Goal: Check status: Check status

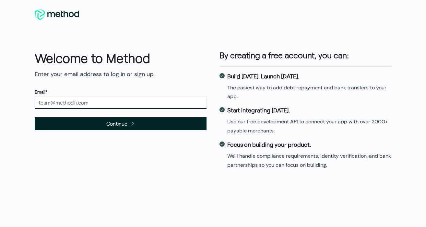
click at [103, 97] on input "text" at bounding box center [121, 103] width 172 height 12
type input "[PERSON_NAME][EMAIL_ADDRESS][DOMAIN_NAME]"
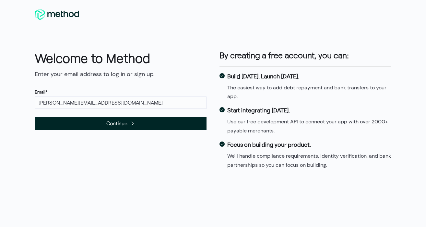
click at [103, 122] on span "Continue" at bounding box center [121, 123] width 172 height 13
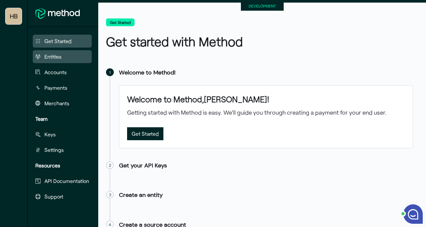
click at [54, 55] on span "Entities" at bounding box center [52, 57] width 17 height 8
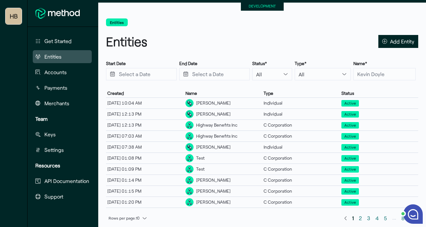
click at [251, 6] on small "DEVELOPMENT" at bounding box center [262, 6] width 27 height 5
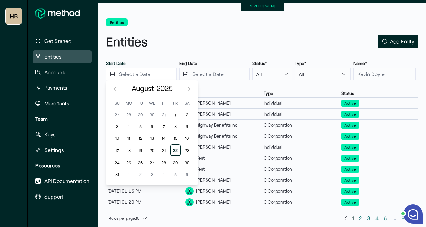
click at [132, 74] on input "Press the down key to enter a popover containing a calendar. Press the escape k…" at bounding box center [141, 74] width 71 height 12
click at [365, 73] on input "text" at bounding box center [384, 74] width 62 height 12
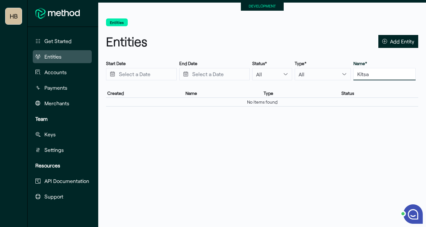
type input "Kitsa"
click at [258, 7] on small "DEVELOPMENT" at bounding box center [262, 6] width 27 height 5
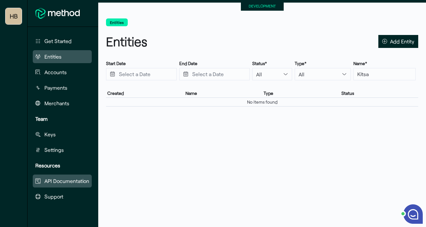
scroll to position [35, 0]
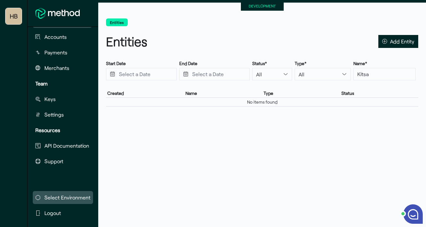
click at [54, 197] on span "Select Environment" at bounding box center [67, 198] width 46 height 8
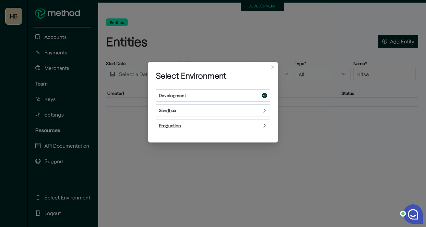
click at [188, 127] on div "Production" at bounding box center [213, 126] width 114 height 13
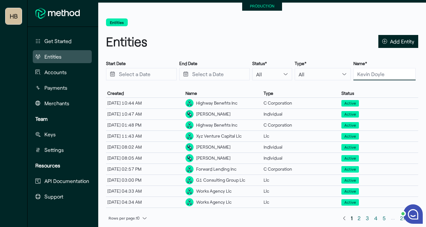
click at [381, 74] on input "text" at bounding box center [384, 74] width 62 height 12
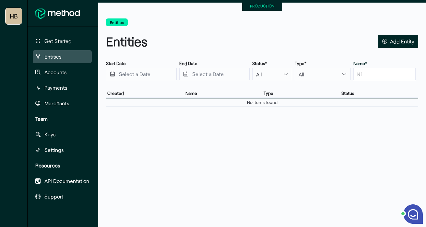
type input "K"
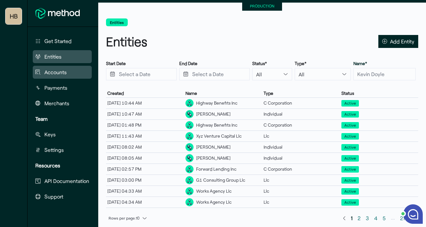
click at [50, 70] on span "Accounts" at bounding box center [55, 72] width 22 height 8
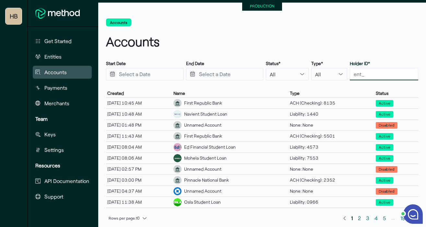
click at [350, 78] on input "text" at bounding box center [384, 74] width 68 height 12
paste input "ent_PbTiyVN4xEdRd"
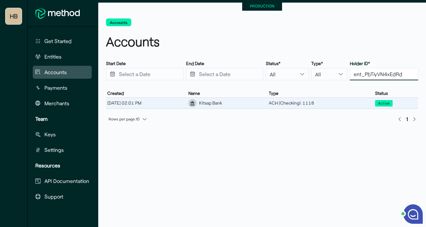
type input "ent_PbTiyVN4xEdRd"
click at [222, 104] on div "Kitsap Bank" at bounding box center [210, 103] width 23 height 7
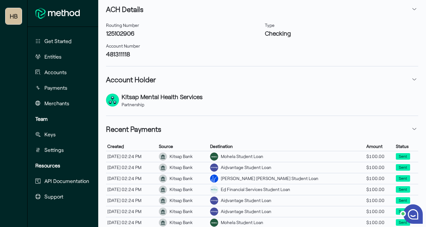
scroll to position [239, 0]
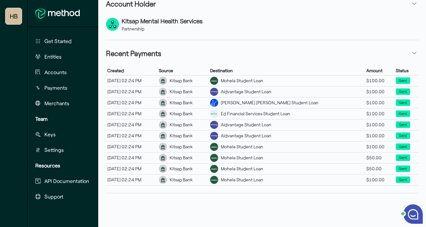
click at [120, 71] on span "Created" at bounding box center [115, 71] width 17 height 6
click at [414, 54] on icon "button" at bounding box center [414, 53] width 5 height 5
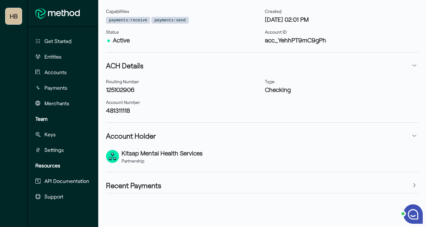
scroll to position [107, 0]
click at [413, 185] on icon "button" at bounding box center [414, 185] width 5 height 5
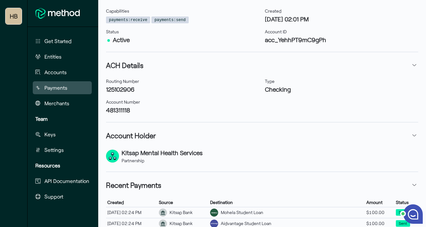
click at [60, 84] on span "Payments" at bounding box center [55, 88] width 23 height 8
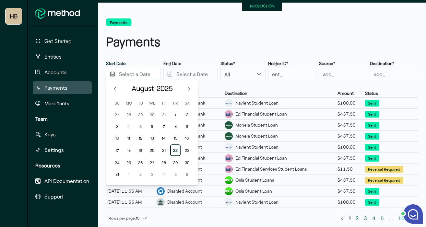
click at [128, 76] on input "Press the down key to enter a popover containing a calendar. Press the escape k…" at bounding box center [133, 74] width 55 height 12
click at [175, 114] on div "1" at bounding box center [175, 115] width 10 height 10
type input "08/01/2025"
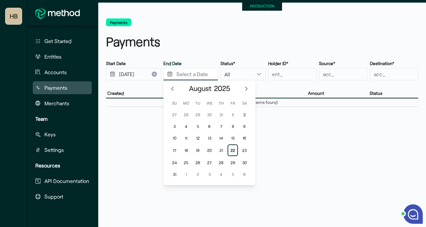
click at [198, 73] on input "Press the down key to enter a popover containing a calendar. Press the escape k…" at bounding box center [190, 74] width 55 height 12
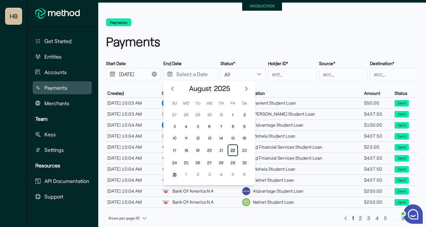
click at [174, 173] on div "31" at bounding box center [174, 174] width 10 height 10
type input "08/31/2025"
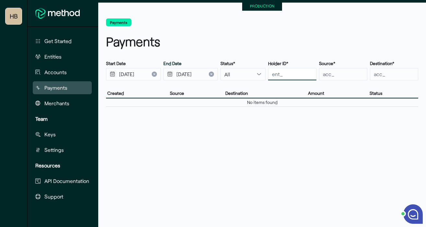
click at [286, 72] on input "text" at bounding box center [292, 74] width 48 height 12
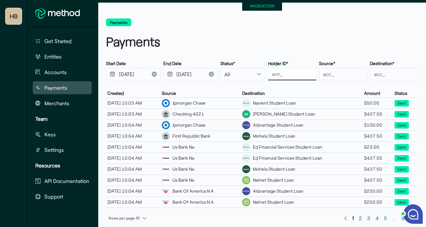
paste input "ent_PbTiyVN4xEdRd"
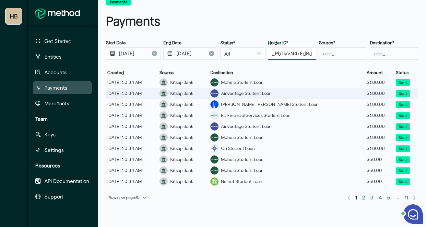
scroll to position [25, 0]
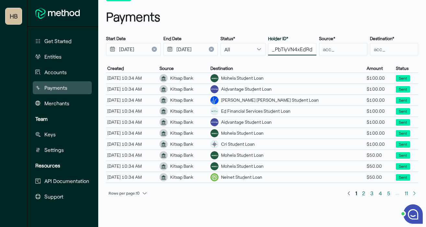
type input "ent_PbTiyVN4xEdRd"
click at [145, 193] on icon "button" at bounding box center [144, 193] width 5 height 5
click at [137, 181] on span "50 rows" at bounding box center [135, 180] width 21 height 6
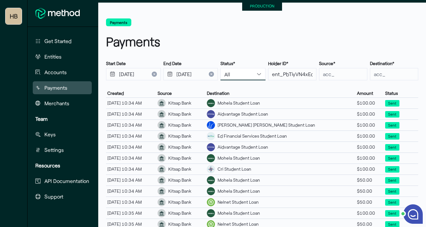
click at [237, 77] on select "All Pending Canceled Processing Failed Sent Reversed Reversal Required Reversal…" at bounding box center [242, 74] width 45 height 12
select select "reversed"
click at [220, 68] on select "All Pending Canceled Processing Failed Sent Reversed Reversal Required Reversal…" at bounding box center [242, 74] width 45 height 12
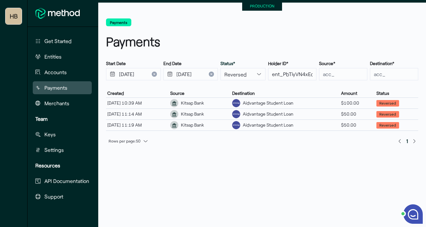
click at [153, 73] on icon "Clear input" at bounding box center [154, 74] width 3 height 3
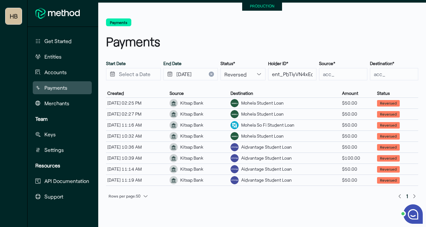
click at [211, 76] on icon "Clear input" at bounding box center [211, 74] width 3 height 3
click at [330, 137] on div "Mohela Student Loan" at bounding box center [285, 136] width 112 height 11
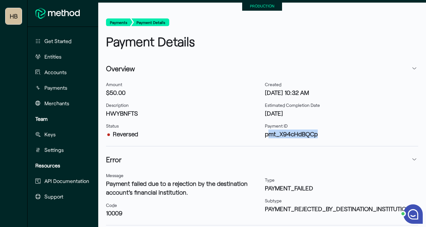
drag, startPoint x: 324, startPoint y: 137, endPoint x: 268, endPoint y: 137, distance: 55.4
click at [268, 137] on h3 "pmt_X94cHdBQCp" at bounding box center [342, 134] width 154 height 9
drag, startPoint x: 264, startPoint y: 136, endPoint x: 329, endPoint y: 136, distance: 64.8
click at [329, 136] on h3 "pmt_X94cHdBQCp" at bounding box center [342, 134] width 154 height 9
copy h3 "pmt_X94cHdBQCp"
